Goal: Information Seeking & Learning: Find specific page/section

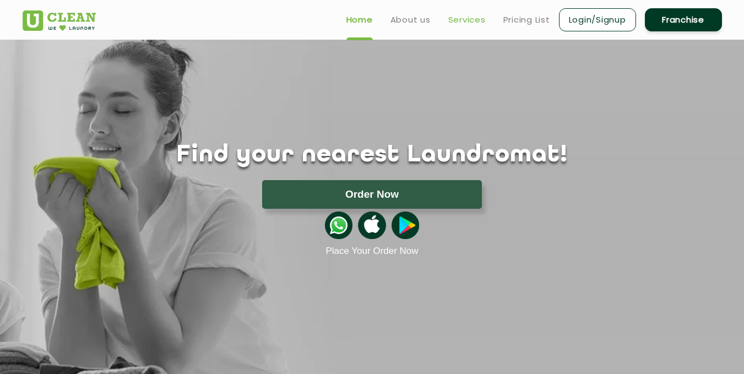
click at [463, 19] on link "Services" at bounding box center [466, 19] width 37 height 13
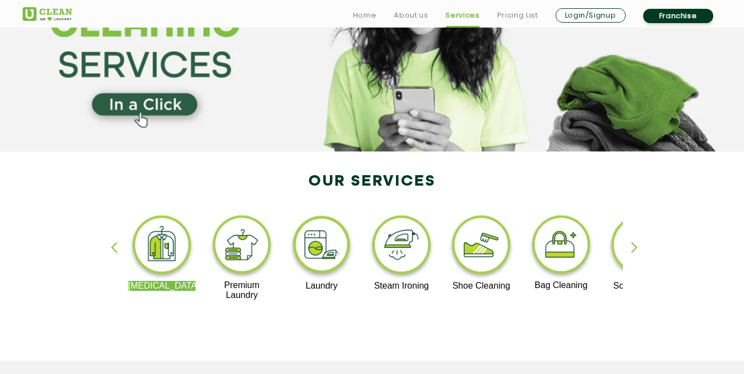
scroll to position [110, 0]
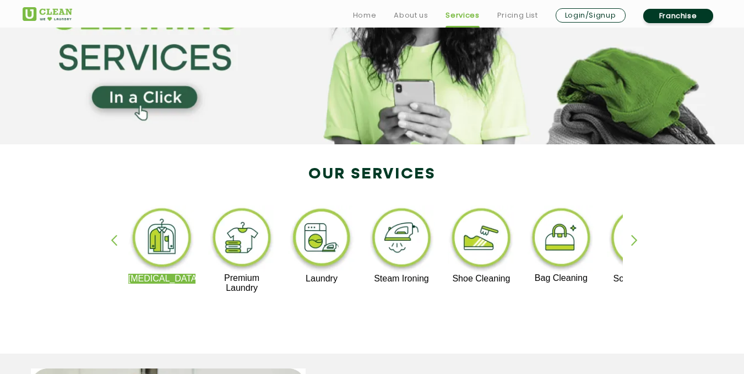
click at [634, 236] on div "button" at bounding box center [639, 250] width 17 height 30
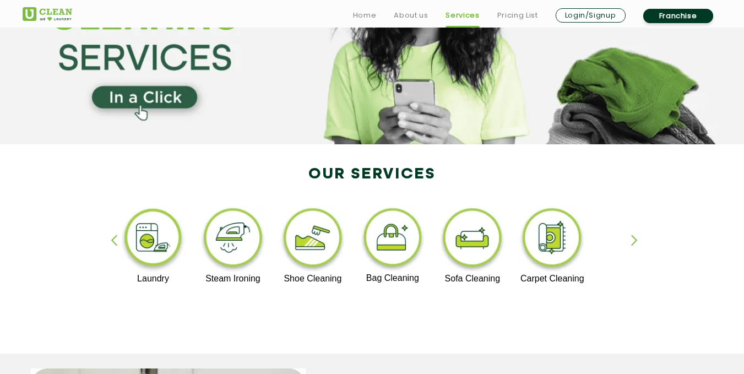
click at [634, 236] on div "button" at bounding box center [639, 250] width 17 height 30
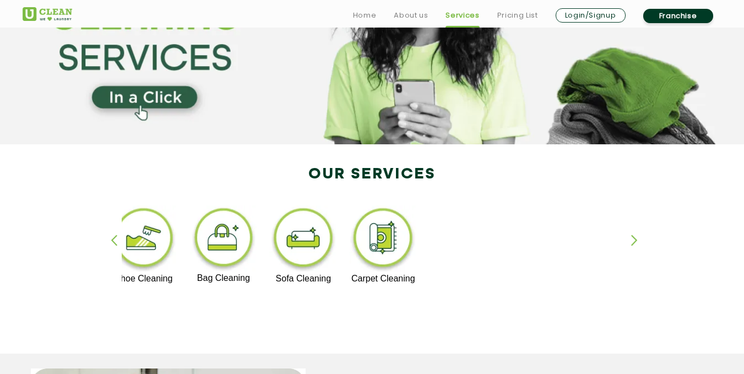
click at [113, 240] on div "button" at bounding box center [119, 250] width 17 height 30
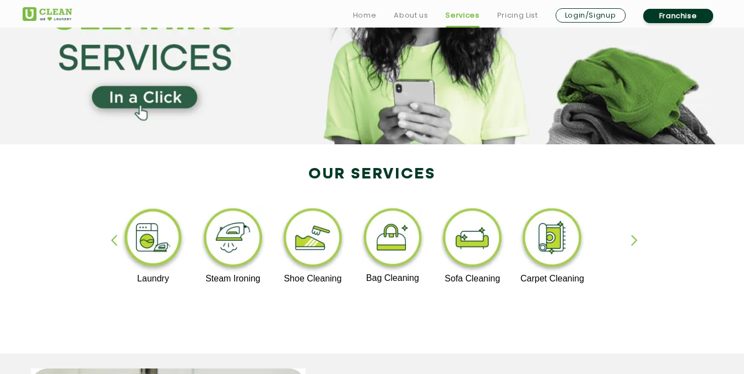
click at [113, 240] on div "button" at bounding box center [119, 250] width 17 height 30
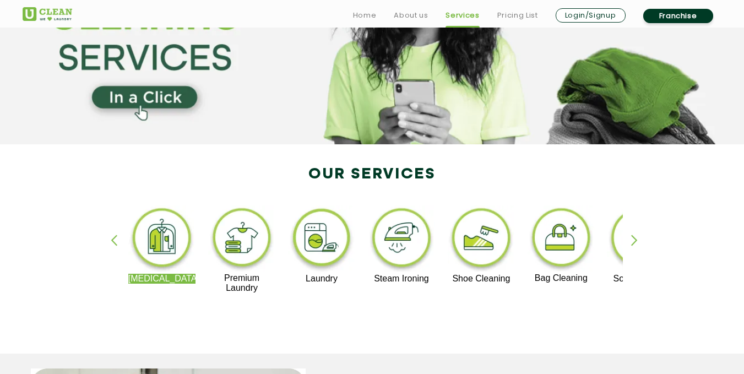
click at [113, 240] on div "button" at bounding box center [119, 250] width 17 height 30
click at [633, 242] on div "button" at bounding box center [639, 250] width 17 height 30
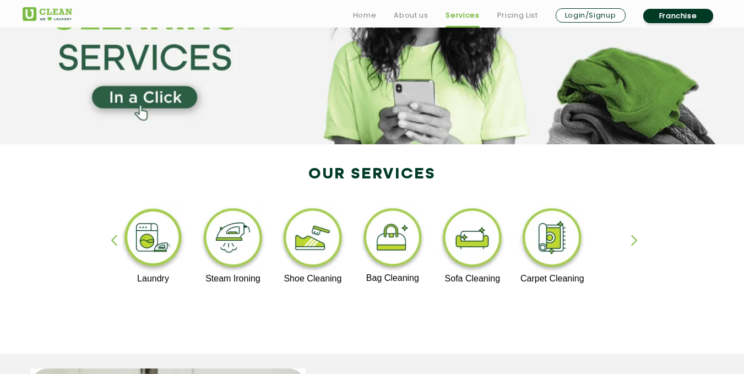
click at [633, 241] on div "button" at bounding box center [639, 250] width 17 height 30
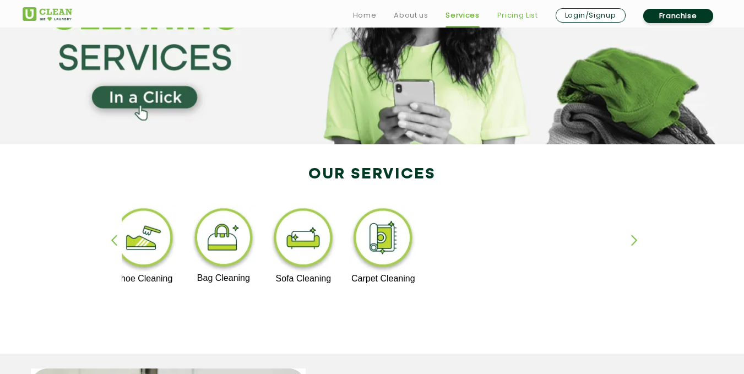
click at [512, 17] on link "Pricing List" at bounding box center [517, 15] width 41 height 13
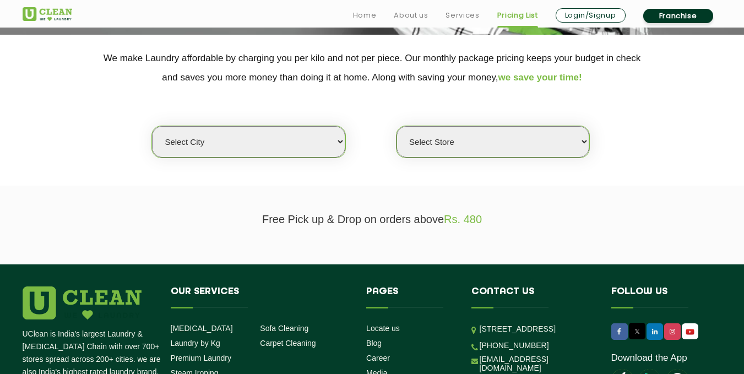
scroll to position [220, 0]
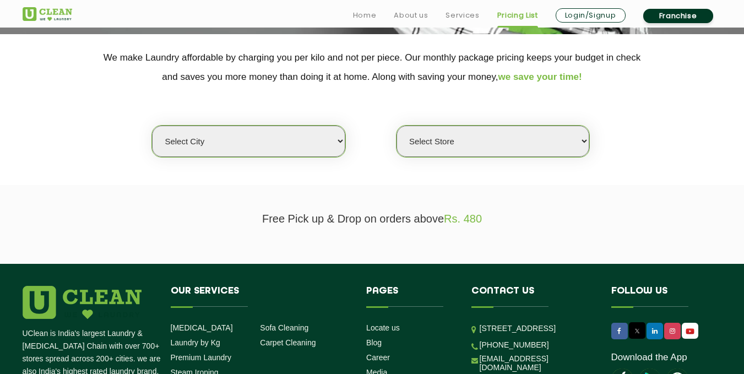
click at [338, 145] on select "Select city [GEOGRAPHIC_DATA] [GEOGRAPHIC_DATA] [GEOGRAPHIC_DATA] [GEOGRAPHIC_D…" at bounding box center [248, 141] width 193 height 31
select select "149"
click at [152, 126] on select "Select city [GEOGRAPHIC_DATA] [GEOGRAPHIC_DATA] [GEOGRAPHIC_DATA] [GEOGRAPHIC_D…" at bounding box center [248, 141] width 193 height 31
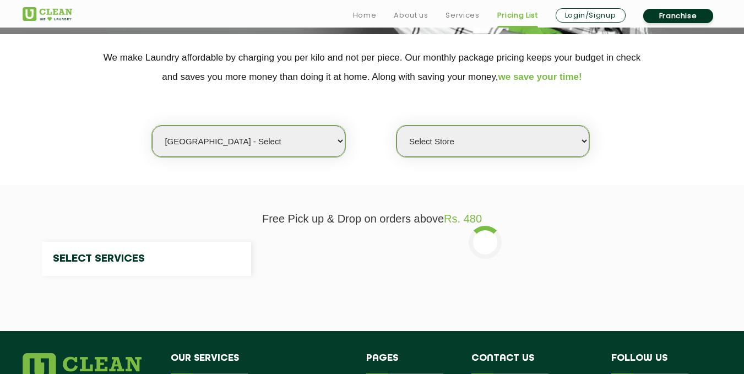
select select "0"
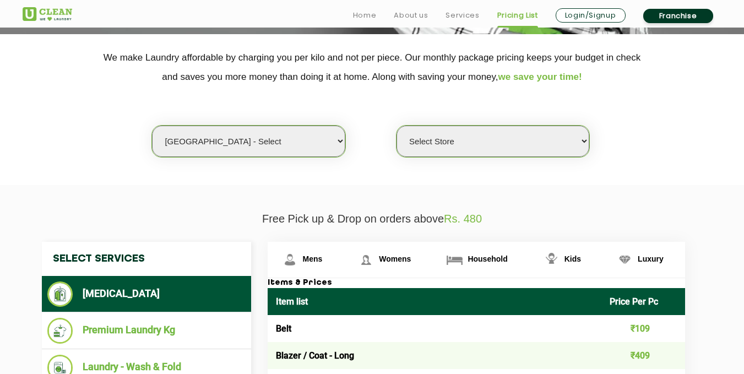
click at [338, 142] on select "Select city [GEOGRAPHIC_DATA] [GEOGRAPHIC_DATA] [GEOGRAPHIC_DATA] [GEOGRAPHIC_D…" at bounding box center [248, 141] width 193 height 31
select select "16"
click at [152, 126] on select "Select city [GEOGRAPHIC_DATA] [GEOGRAPHIC_DATA] [GEOGRAPHIC_DATA] [GEOGRAPHIC_D…" at bounding box center [248, 141] width 193 height 31
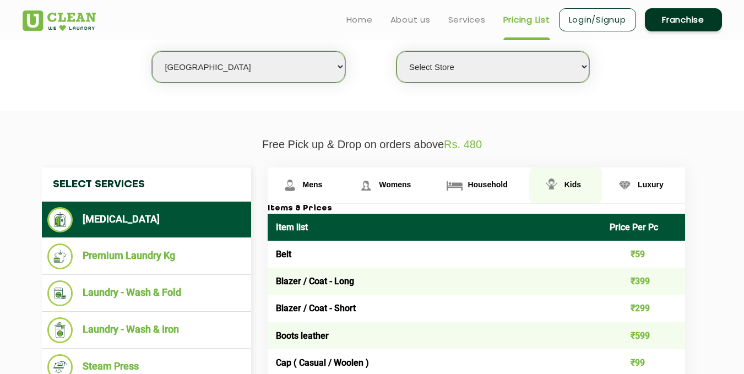
scroll to position [275, 0]
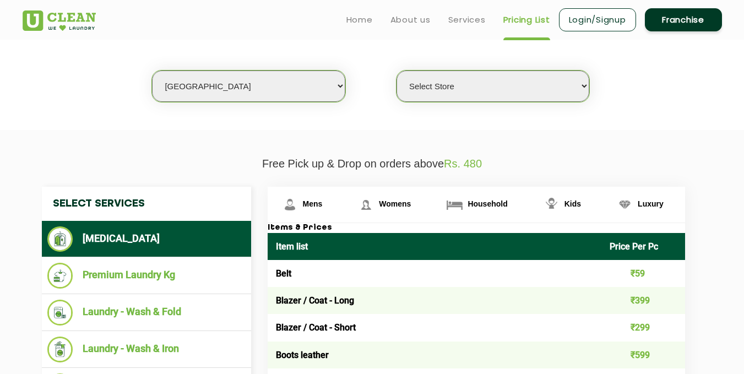
click at [522, 84] on select "Select Store UClean Deonar UClean LBS Marg UClean Chembur UClean Worli UClean […" at bounding box center [492, 85] width 193 height 31
select select "473"
click at [396, 70] on select "Select Store UClean Deonar UClean LBS Marg UClean Chembur UClean Worli UClean […" at bounding box center [492, 85] width 193 height 31
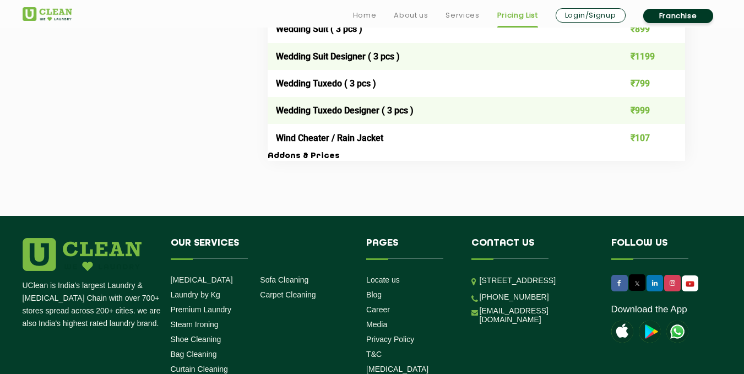
scroll to position [2313, 0]
